Goal: Check status

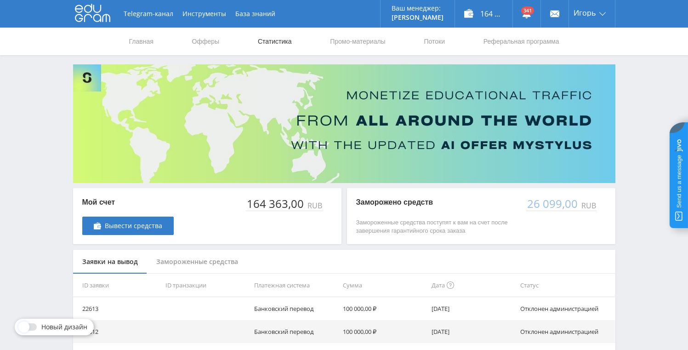
click at [280, 40] on link "Статистика" at bounding box center [275, 42] width 36 height 28
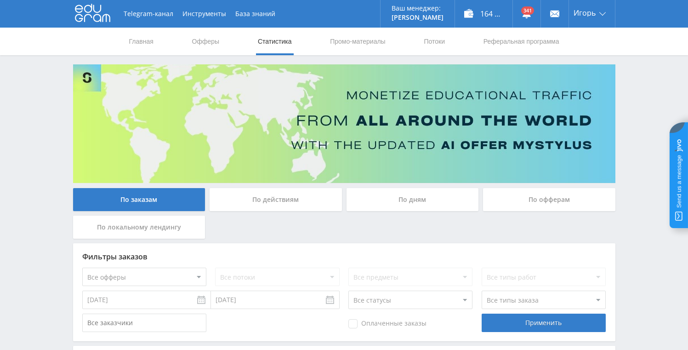
click at [434, 196] on div "По дням" at bounding box center [412, 199] width 132 height 23
click at [0, 0] on input "По дням" at bounding box center [0, 0] width 0 height 0
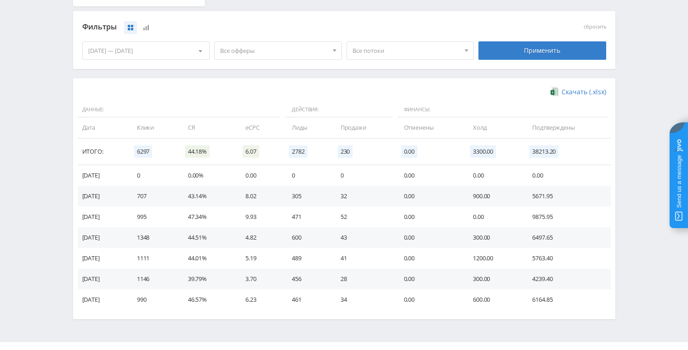
scroll to position [236, 0]
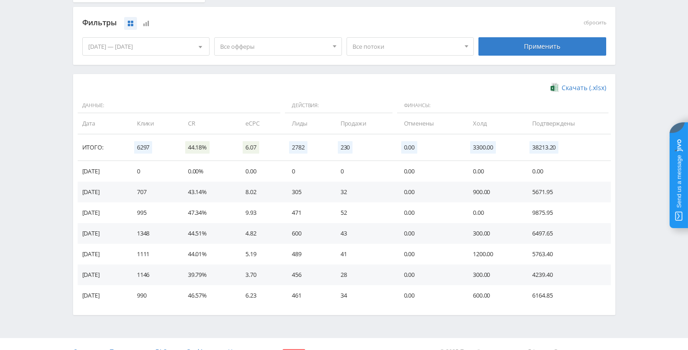
click at [536, 209] on td "9875.95" at bounding box center [566, 212] width 87 height 21
click at [538, 210] on td "9875.95" at bounding box center [566, 212] width 87 height 21
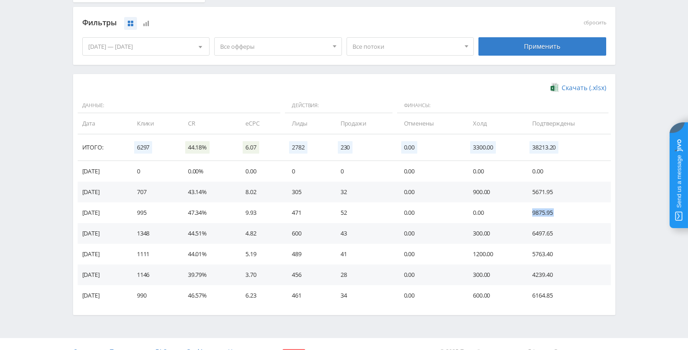
click at [538, 210] on td "9875.95" at bounding box center [566, 212] width 87 height 21
click at [533, 210] on td "9875.95" at bounding box center [566, 212] width 87 height 21
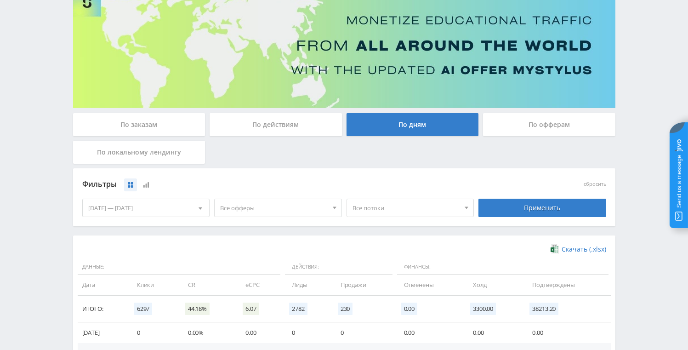
scroll to position [0, 0]
